Goal: Information Seeking & Learning: Learn about a topic

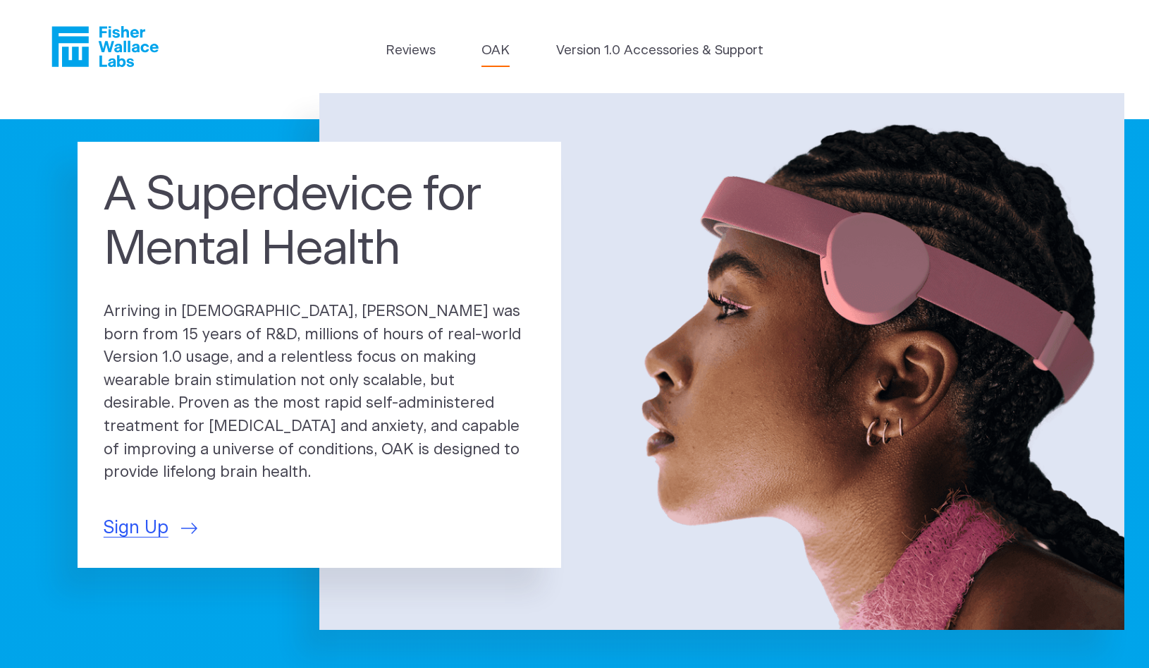
click at [489, 50] on link "OAK" at bounding box center [496, 51] width 28 height 20
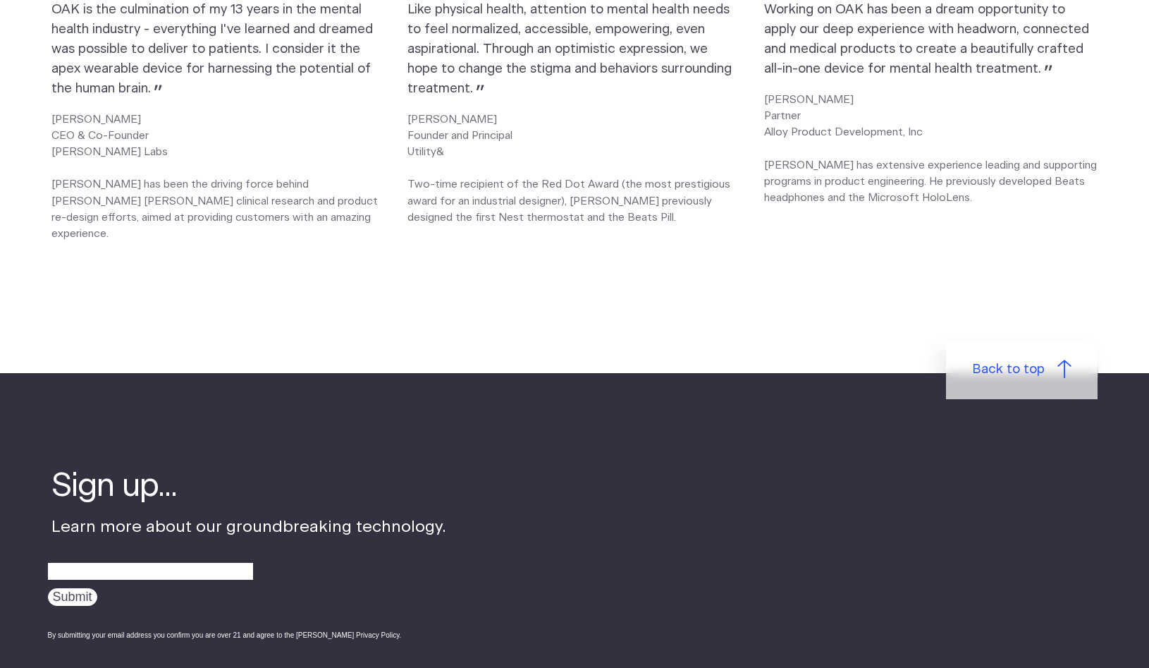
drag, startPoint x: 1151, startPoint y: 18, endPoint x: 1107, endPoint y: 443, distance: 427.4
